Goal: Task Accomplishment & Management: Use online tool/utility

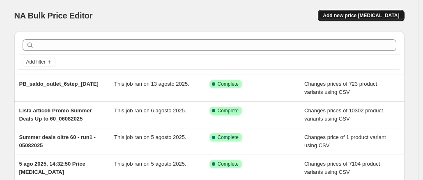
click at [378, 17] on span "Add new price [MEDICAL_DATA]" at bounding box center [360, 15] width 76 height 7
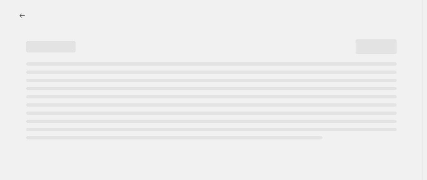
select select "percentage"
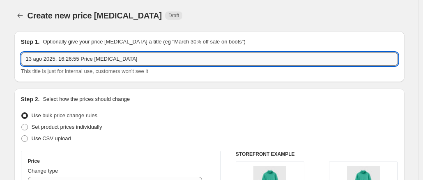
click at [124, 55] on input "13 ago 2025, 16:26:55 Price [MEDICAL_DATA]" at bounding box center [209, 59] width 377 height 13
paste input "05GD105U_2G3_M"
click at [31, 59] on input "105GD105U_2G3_M" at bounding box center [209, 59] width 377 height 13
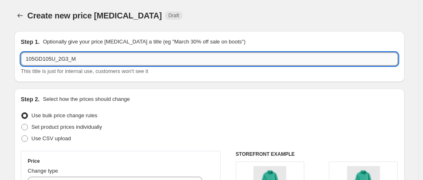
click at [30, 59] on input "105GD105U_2G3_M" at bounding box center [209, 59] width 377 height 13
click at [100, 62] on input "Art. 105GD105U_2G3_M" at bounding box center [209, 59] width 377 height 13
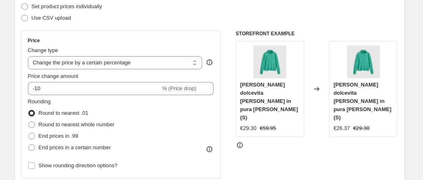
scroll to position [82, 0]
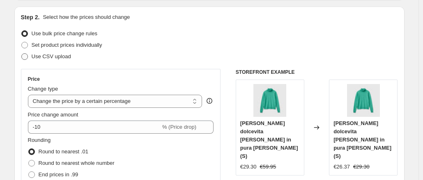
type input "Art. 105GD105U_2G3_M da correggere"
click at [59, 56] on span "Use CSV upload" at bounding box center [51, 56] width 39 height 6
click at [22, 54] on input "Use CSV upload" at bounding box center [21, 53] width 0 height 0
radio input "true"
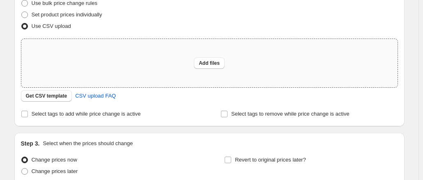
scroll to position [123, 0]
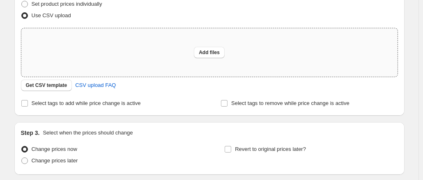
click at [194, 62] on div "Add files" at bounding box center [209, 52] width 376 height 48
type input "C:\fakepath\Art. da correggere tg M105GD105U_2G3.xlsx"
click at [213, 54] on span "Add files" at bounding box center [209, 52] width 21 height 7
type input "C:\fakepath\Art. da correggere tg M105GD105U_2G3.csv"
click at [202, 51] on span "Add files" at bounding box center [209, 52] width 21 height 7
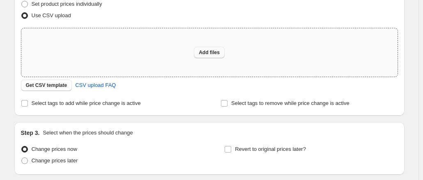
type input "C:\fakepath\Art. da correggere tg M105GD105U_2G3.csv"
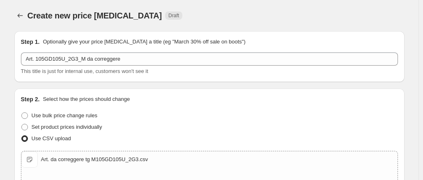
scroll to position [199, 0]
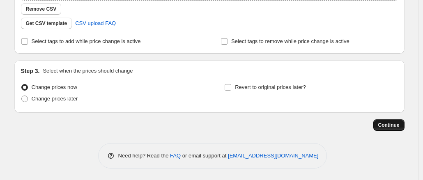
click at [387, 129] on button "Continue" at bounding box center [388, 124] width 31 height 11
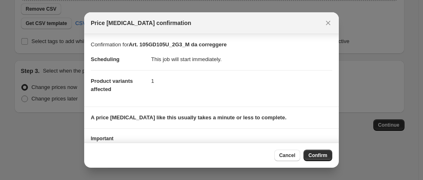
scroll to position [37, 0]
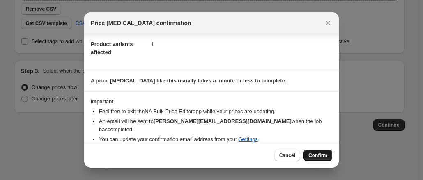
click at [307, 150] on button "Confirm" at bounding box center [317, 155] width 29 height 11
